Goal: Check status: Check status

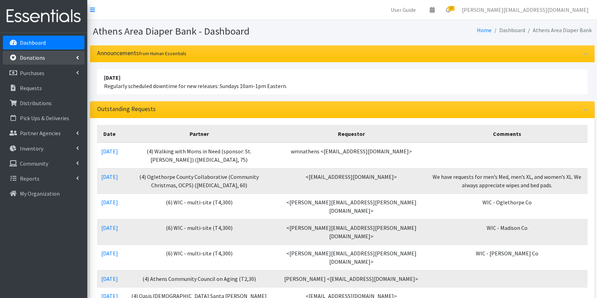
click at [40, 61] on link "Donations" at bounding box center [44, 58] width 82 height 14
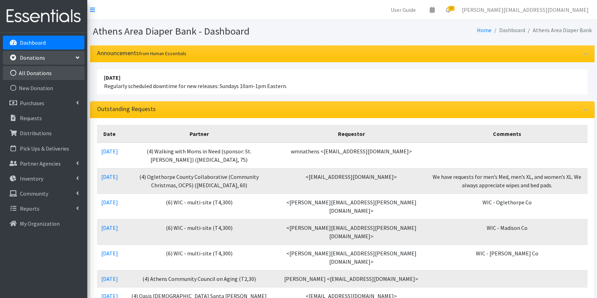
click at [40, 70] on link "All Donations" at bounding box center [44, 73] width 82 height 14
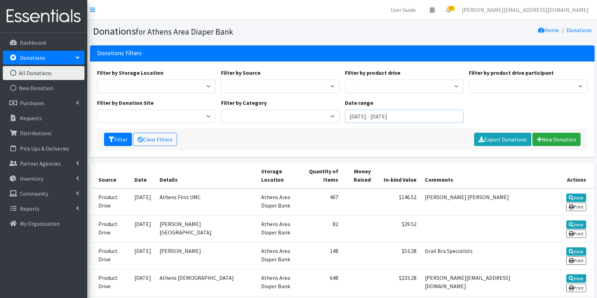
click at [422, 120] on input "August 8, 2025 - November 8, 2025" at bounding box center [404, 116] width 119 height 13
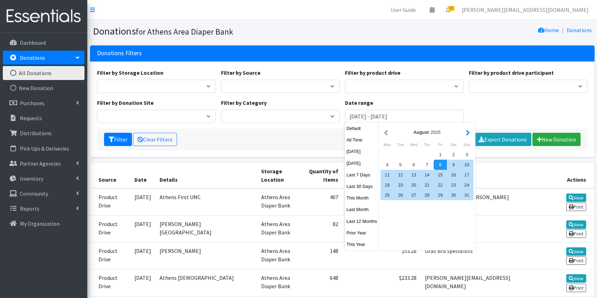
click at [468, 135] on button "button" at bounding box center [467, 132] width 7 height 9
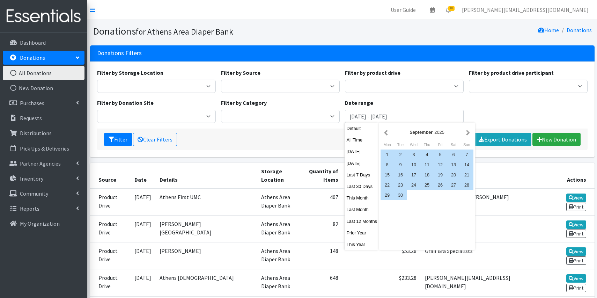
click at [468, 135] on button "button" at bounding box center [467, 132] width 7 height 9
click at [413, 152] on div "1" at bounding box center [413, 154] width 13 height 10
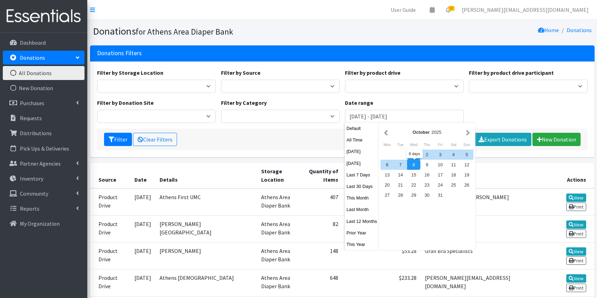
click at [415, 165] on div "8" at bounding box center [413, 165] width 13 height 10
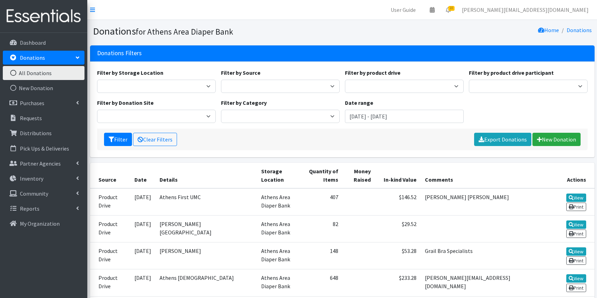
type input "October 1, 2025 - October 8, 2025"
click at [117, 144] on button "Filter" at bounding box center [118, 139] width 28 height 13
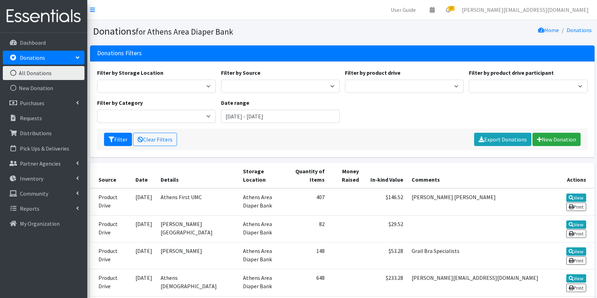
click at [382, 126] on div "Filter by Storage Location Athens Area Diaper Bank Filter by Source Misc. Donat…" at bounding box center [342, 98] width 496 height 60
